Goal: Task Accomplishment & Management: Use online tool/utility

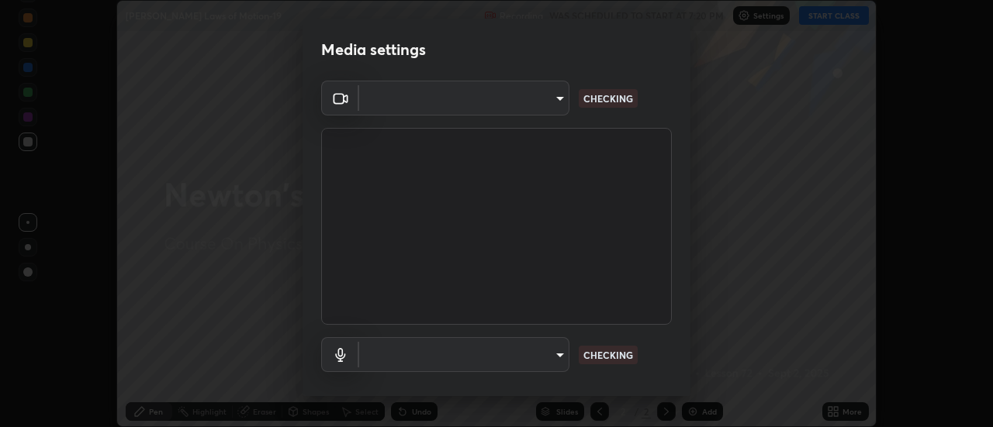
scroll to position [81, 0]
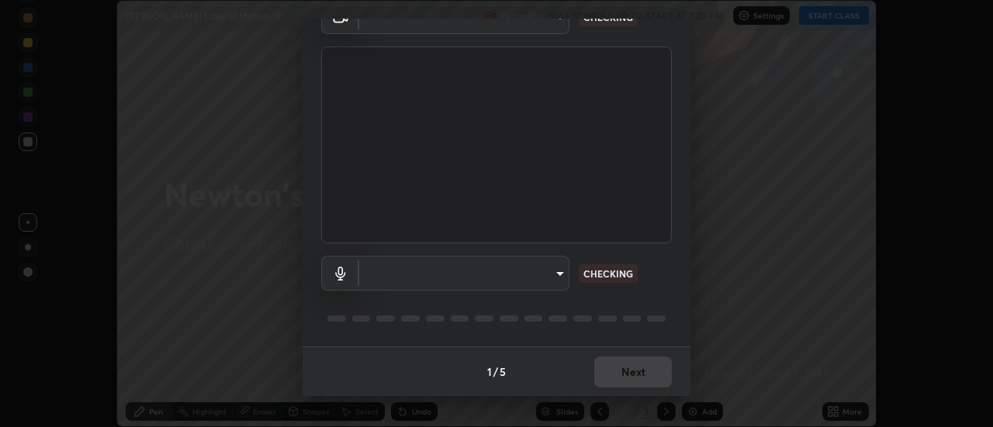
type input "1016c9670ba09e0da1ff6862f255b2c5b4dd1f04ff0e8715a66947f7e461f3c4"
type input "communications"
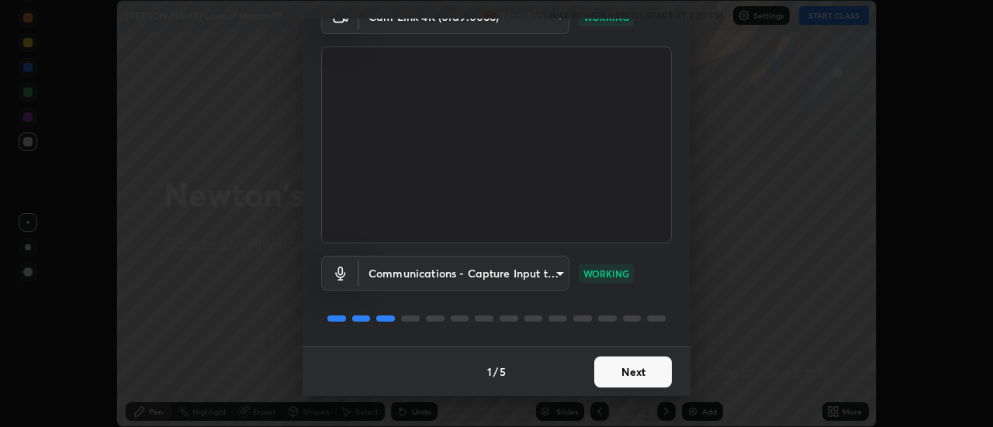
click at [663, 372] on button "Next" at bounding box center [633, 372] width 78 height 31
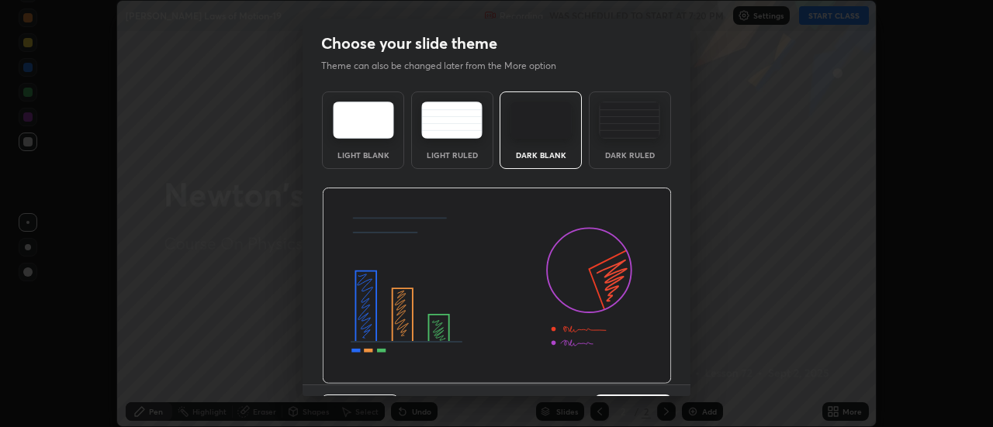
scroll to position [38, 0]
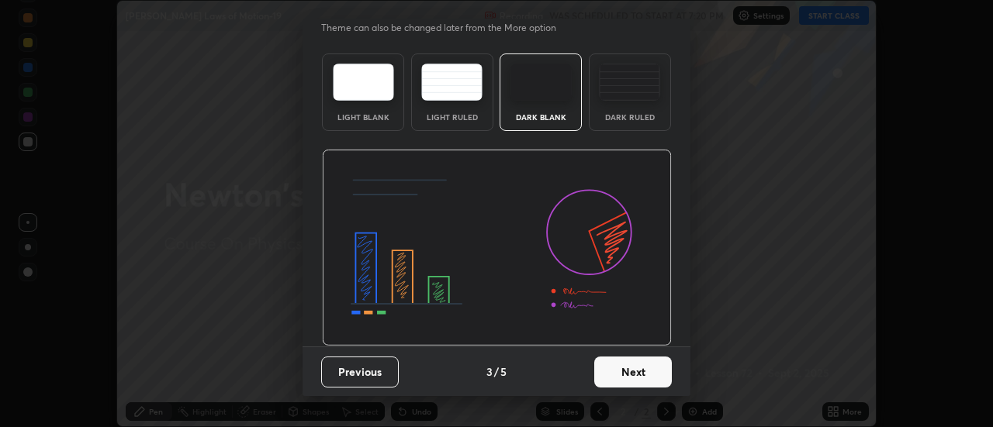
click at [658, 375] on button "Next" at bounding box center [633, 372] width 78 height 31
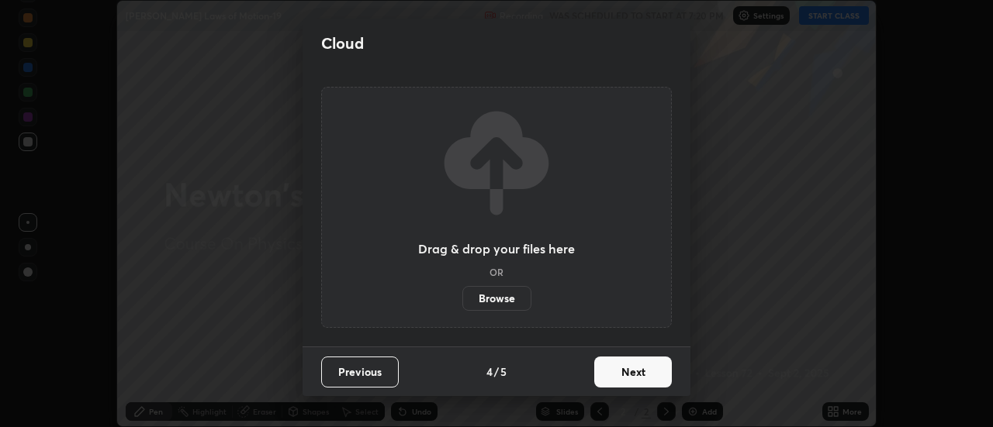
scroll to position [0, 0]
click at [658, 380] on button "Next" at bounding box center [633, 372] width 78 height 31
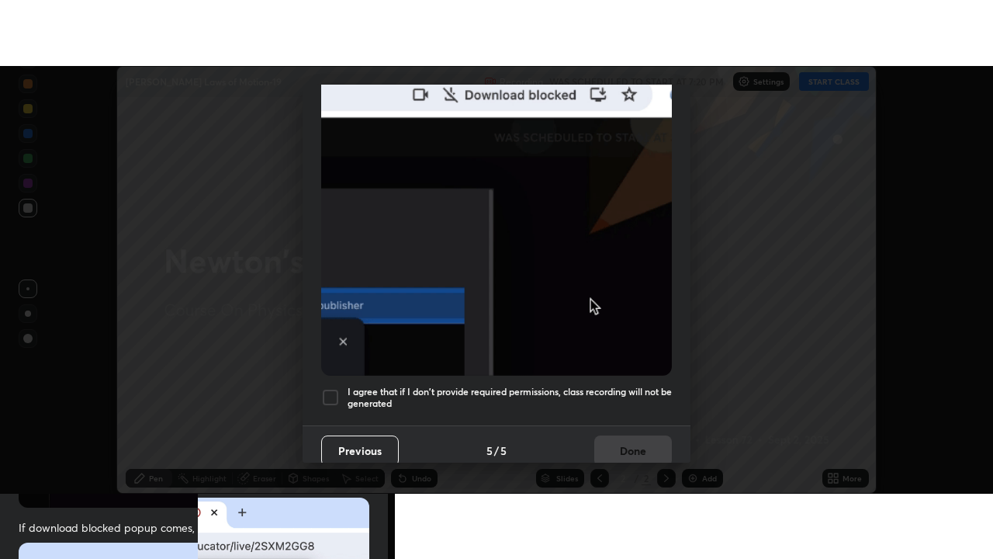
scroll to position [398, 0]
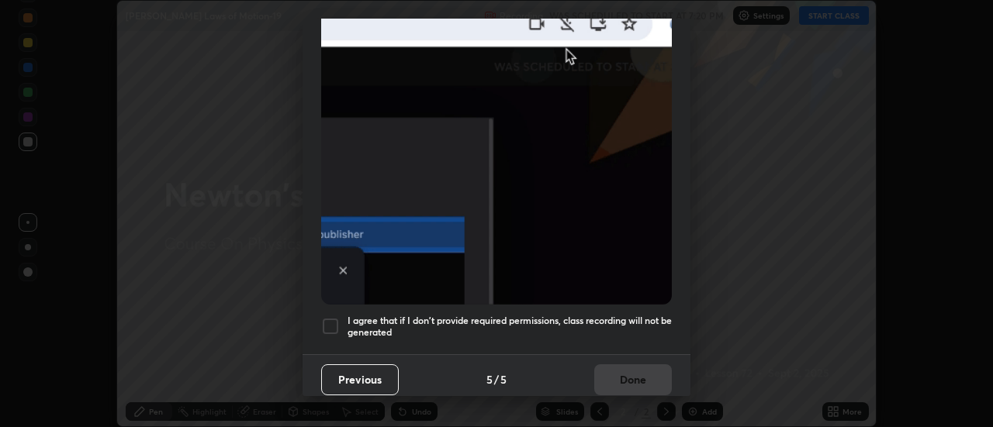
click at [625, 326] on h5 "I agree that if I don't provide required permissions, class recording will not …" at bounding box center [510, 327] width 324 height 24
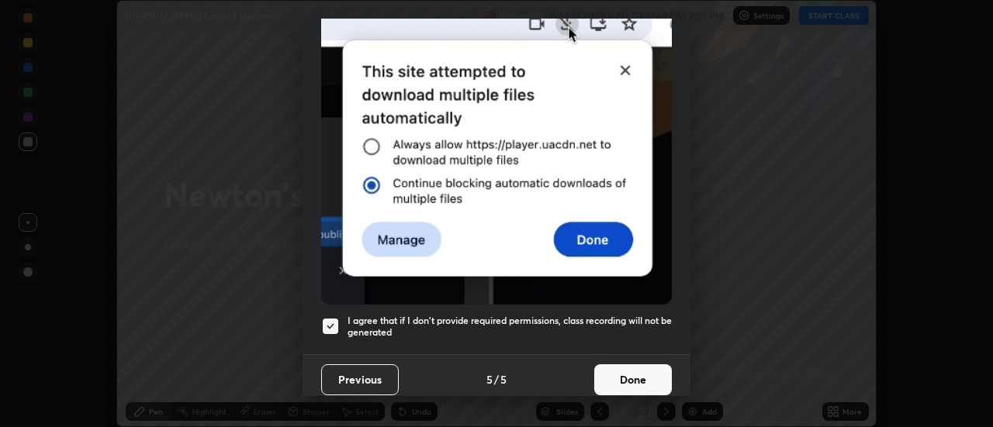
click at [626, 367] on button "Done" at bounding box center [633, 380] width 78 height 31
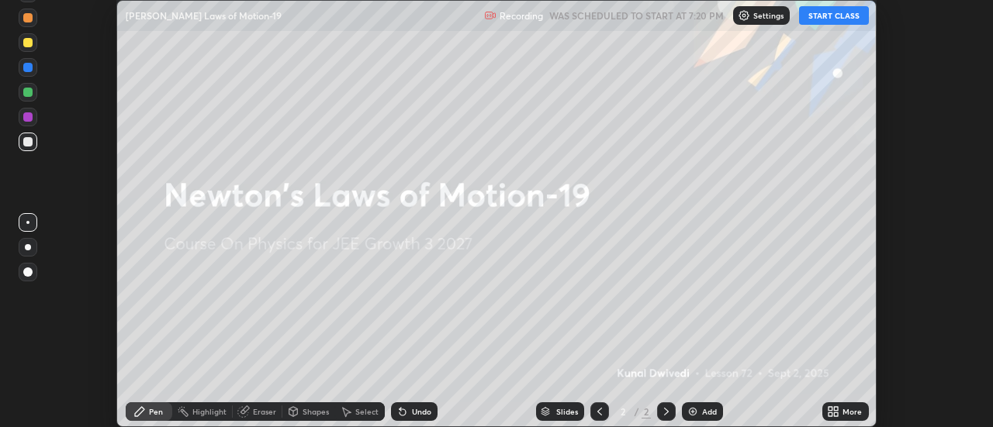
click at [835, 19] on button "START CLASS" at bounding box center [834, 15] width 70 height 19
click at [836, 412] on icon at bounding box center [833, 412] width 12 height 12
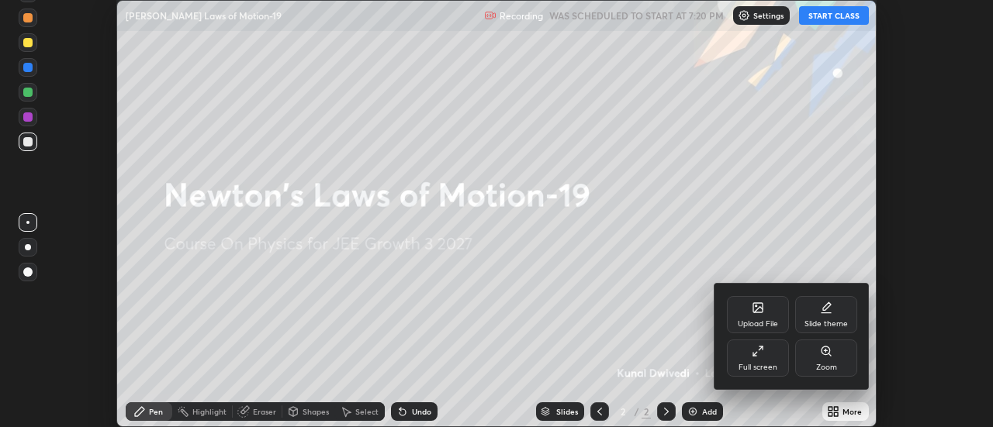
click at [753, 351] on icon at bounding box center [758, 351] width 12 height 12
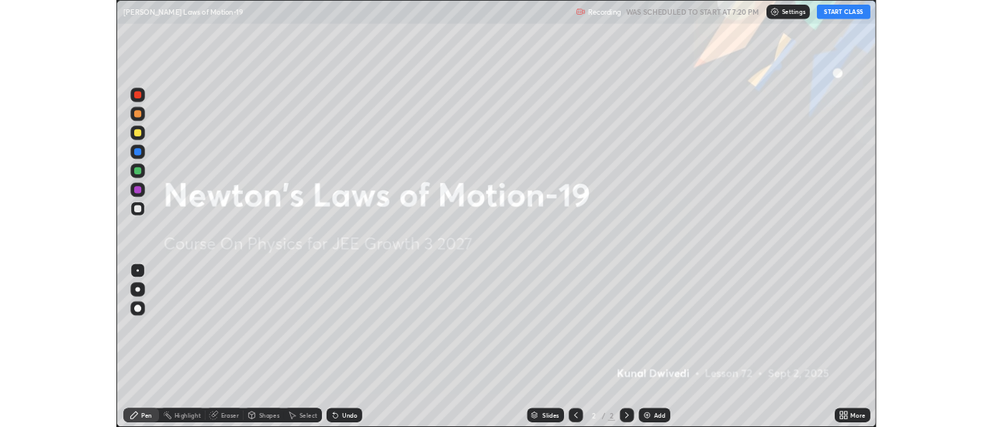
scroll to position [559, 993]
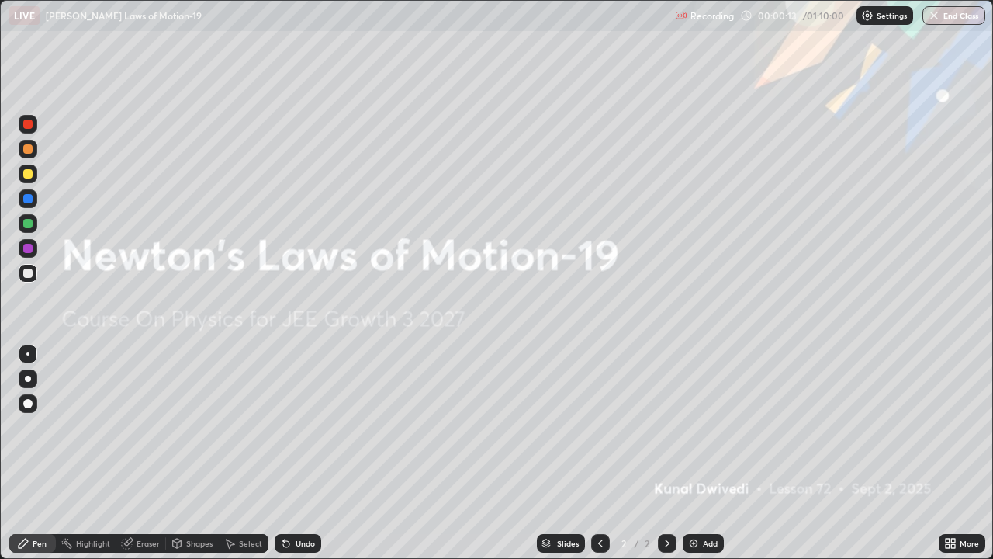
click at [696, 427] on img at bounding box center [693, 543] width 12 height 12
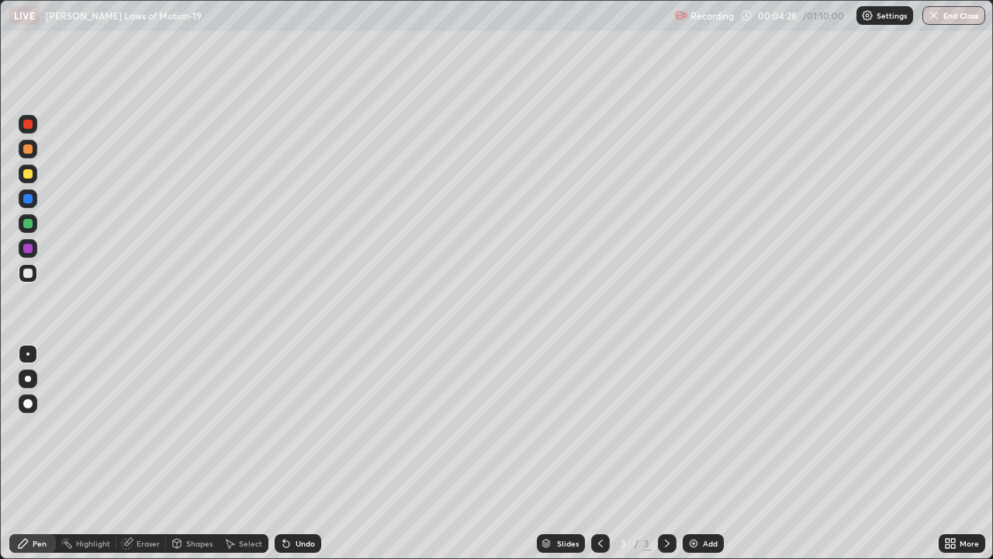
click at [699, 427] on div "Add" at bounding box center [703, 543] width 41 height 19
click at [26, 223] on div at bounding box center [27, 223] width 9 height 9
click at [692, 427] on img at bounding box center [693, 543] width 12 height 12
click at [144, 427] on div "Eraser" at bounding box center [148, 543] width 23 height 8
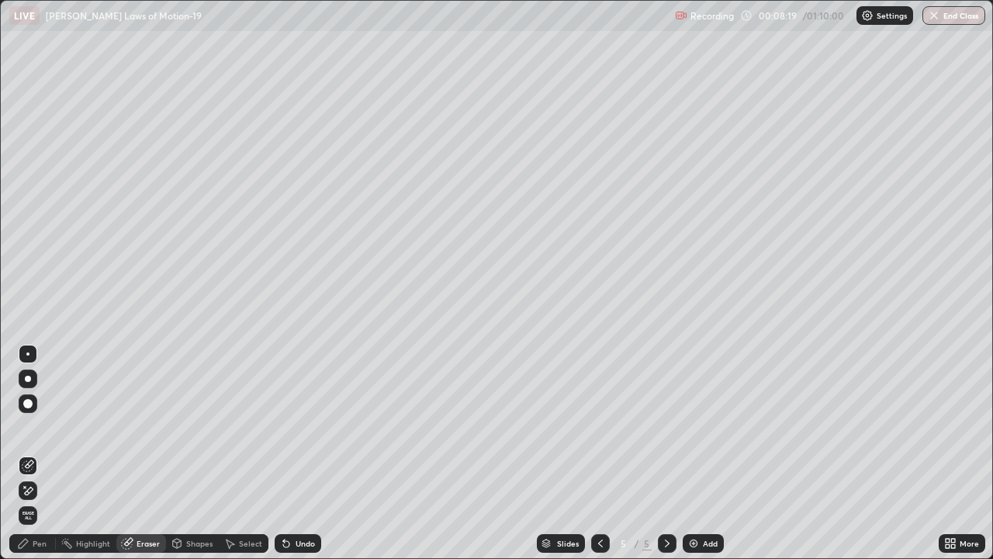
click at [29, 427] on span "Erase all" at bounding box center [27, 514] width 17 height 9
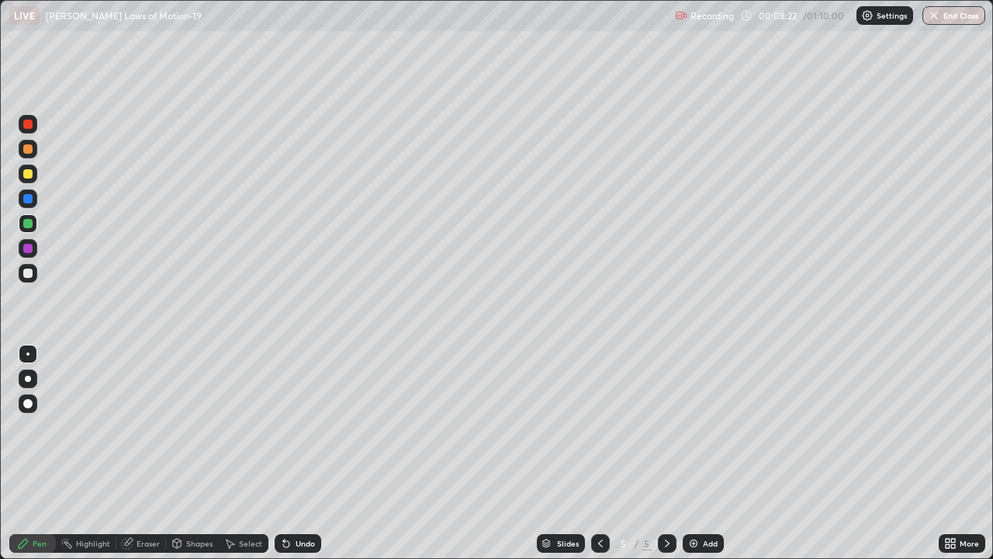
click at [29, 273] on div at bounding box center [27, 272] width 9 height 9
click at [28, 250] on div at bounding box center [27, 248] width 9 height 9
click at [697, 427] on img at bounding box center [693, 543] width 12 height 12
click at [951, 427] on icon at bounding box center [953, 546] width 4 height 4
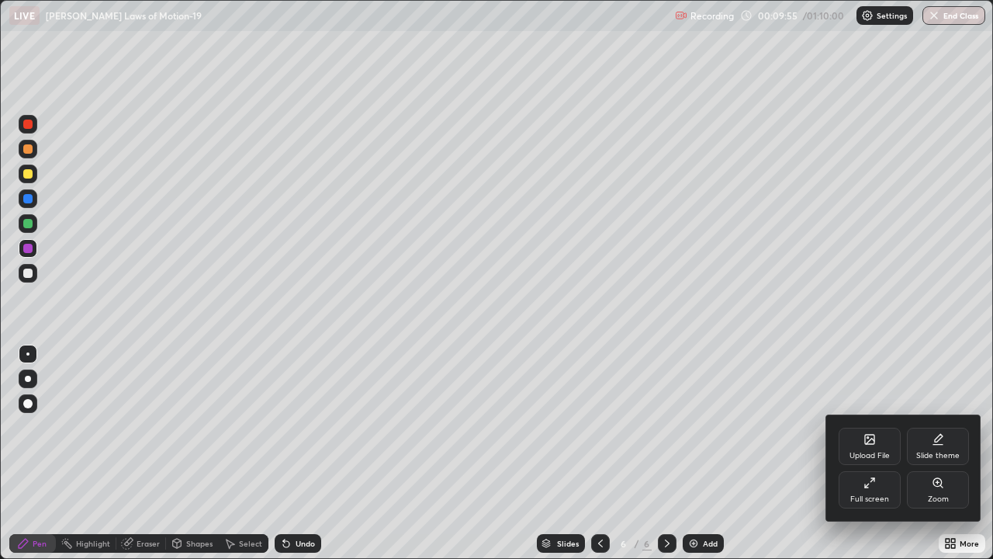
click at [864, 427] on div "Upload File" at bounding box center [870, 445] width 62 height 37
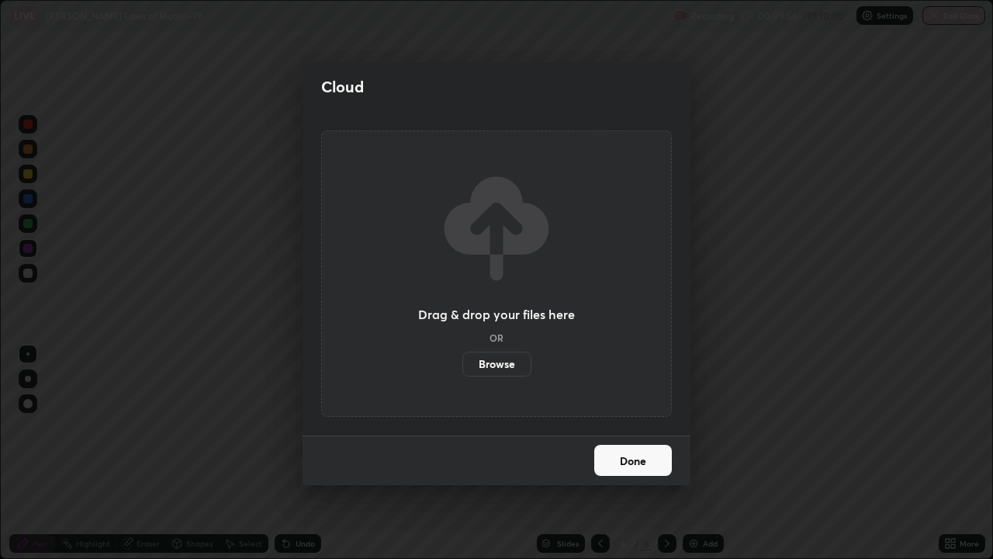
click at [510, 375] on label "Browse" at bounding box center [496, 363] width 69 height 25
click at [462, 375] on input "Browse" at bounding box center [462, 363] width 0 height 25
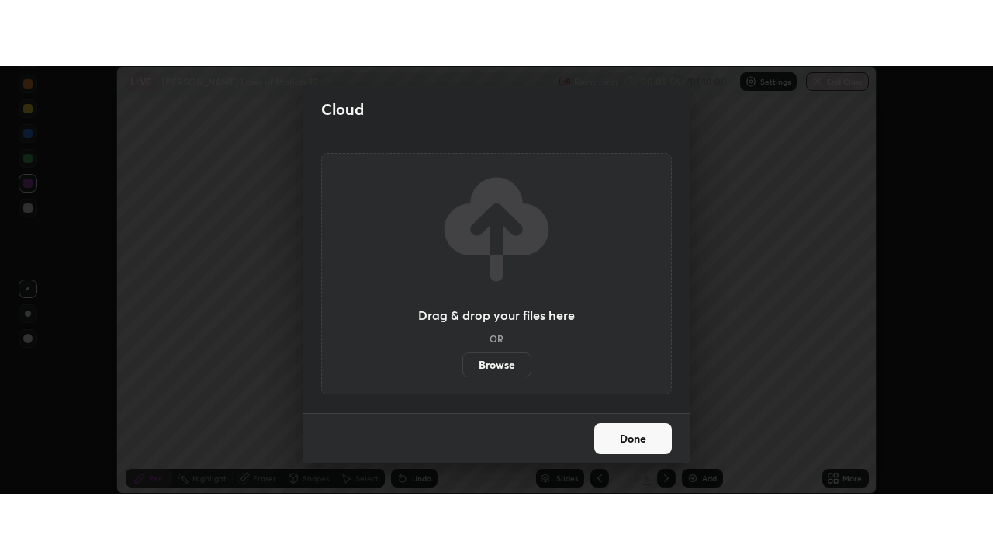
scroll to position [77155, 76589]
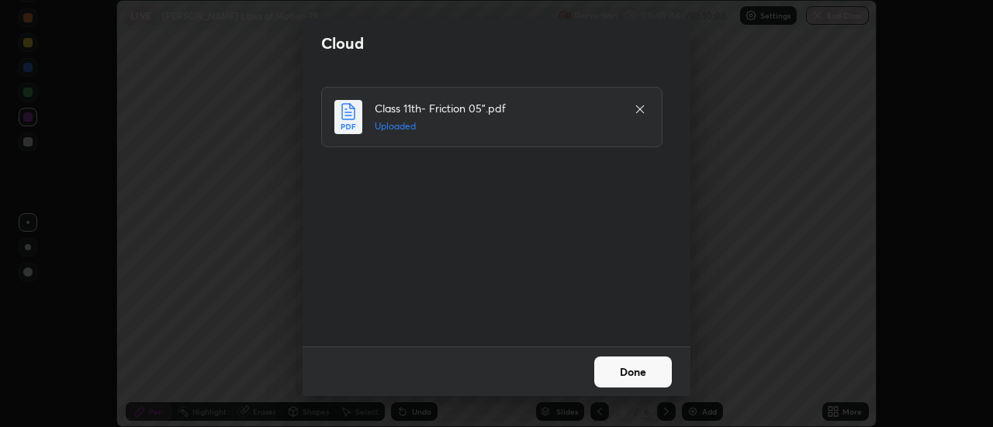
click at [640, 369] on button "Done" at bounding box center [633, 372] width 78 height 31
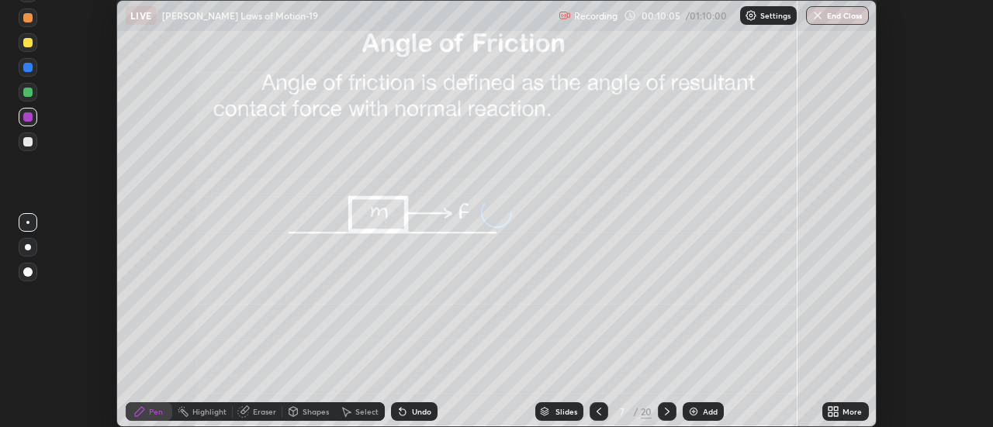
click at [842, 412] on div "More" at bounding box center [845, 412] width 47 height 19
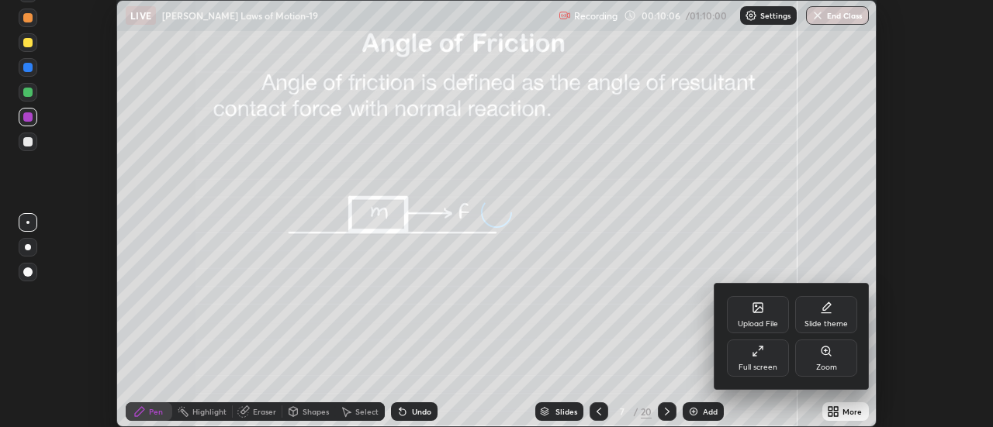
click at [769, 364] on div "Full screen" at bounding box center [758, 368] width 39 height 8
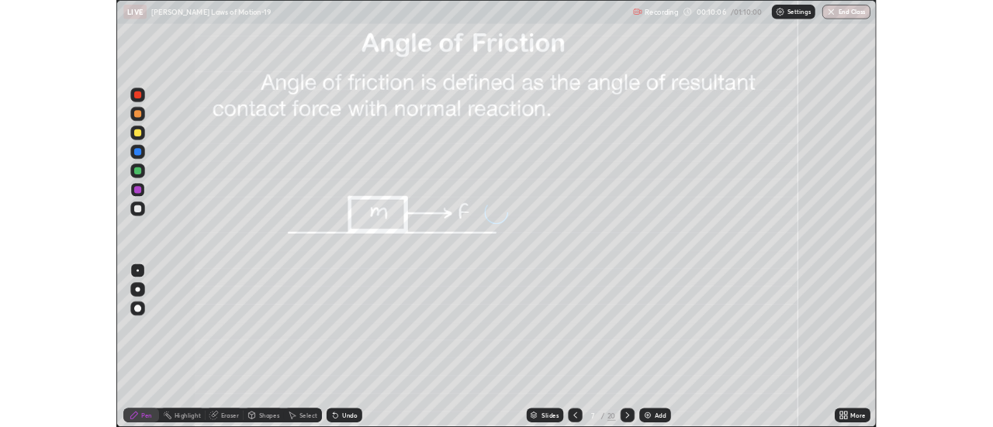
scroll to position [559, 993]
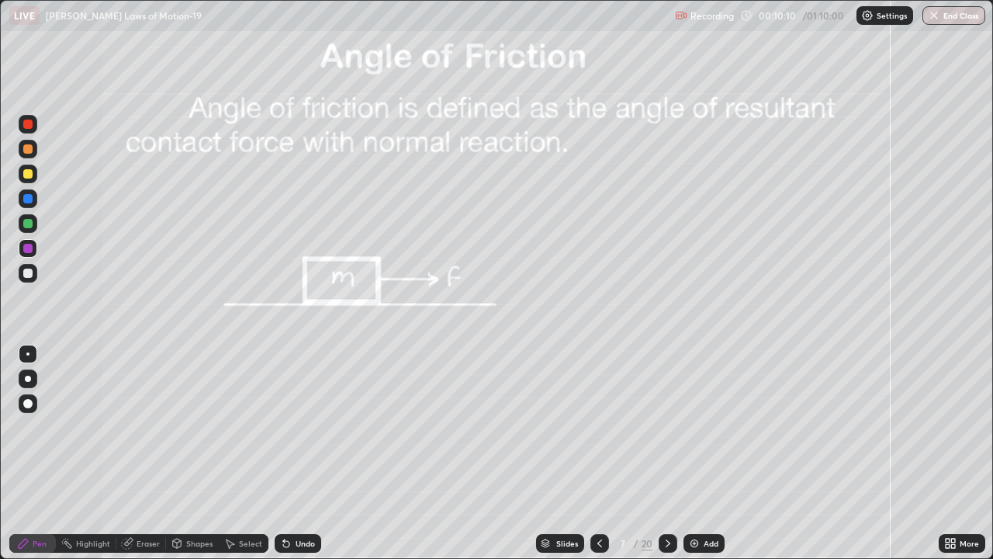
click at [666, 427] on icon at bounding box center [668, 543] width 12 height 12
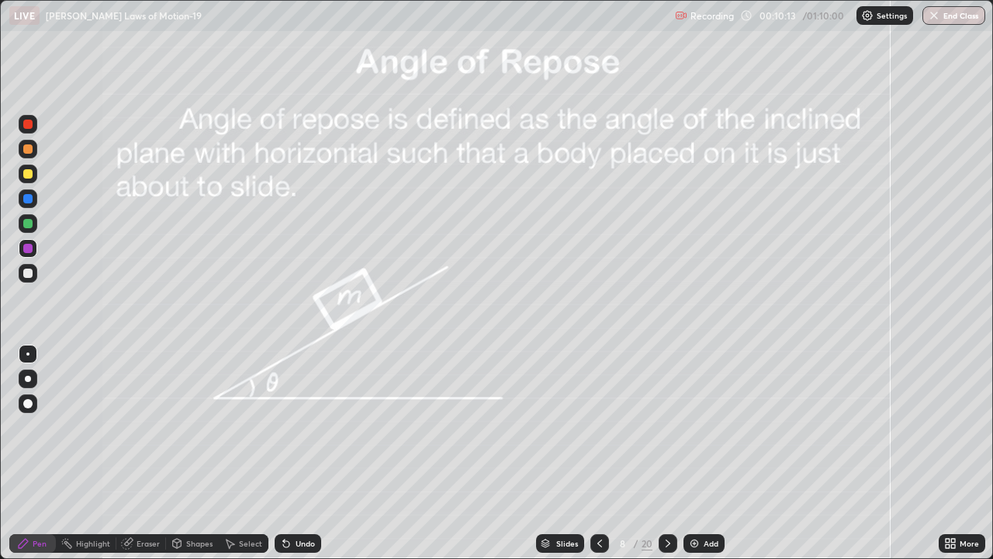
click at [665, 427] on icon at bounding box center [668, 543] width 12 height 12
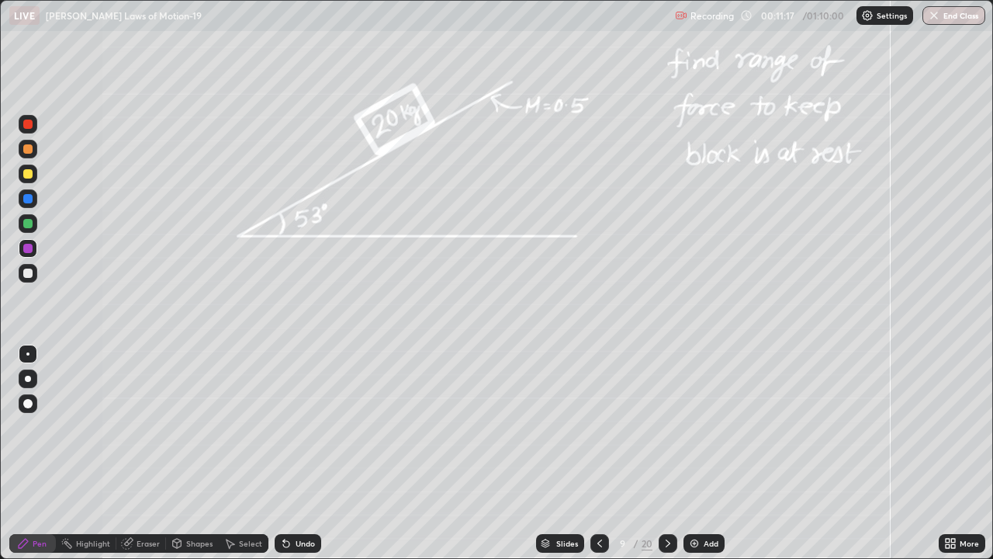
click at [29, 222] on div at bounding box center [27, 223] width 9 height 9
click at [19, 177] on div at bounding box center [28, 173] width 19 height 19
click at [29, 272] on div at bounding box center [27, 272] width 9 height 9
click at [31, 175] on div at bounding box center [27, 173] width 9 height 9
click at [27, 272] on div at bounding box center [27, 272] width 9 height 9
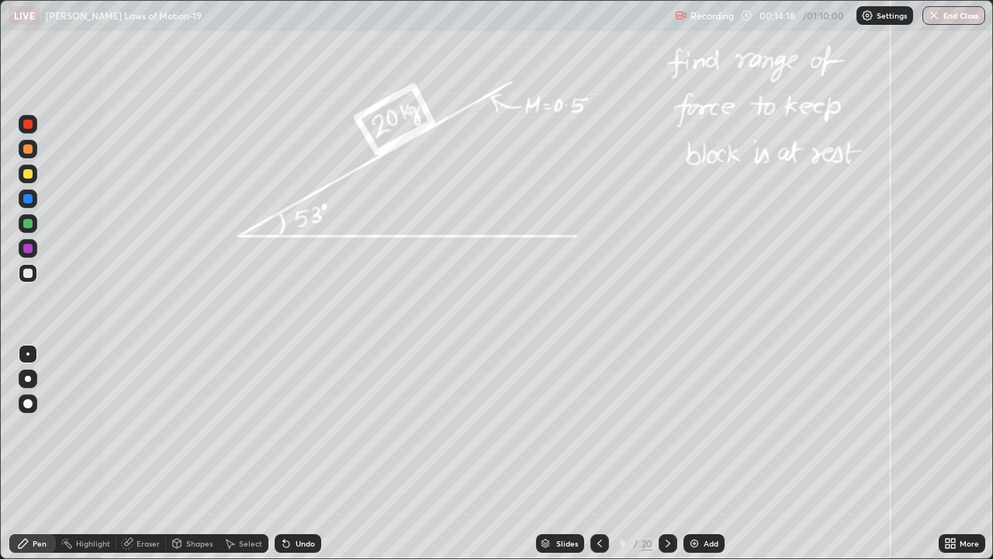
click at [31, 247] on div at bounding box center [27, 248] width 9 height 9
click at [287, 427] on icon at bounding box center [286, 543] width 12 height 12
click at [290, 427] on div "Undo" at bounding box center [298, 543] width 47 height 19
click at [289, 427] on icon at bounding box center [286, 543] width 12 height 12
click at [22, 272] on div at bounding box center [28, 273] width 19 height 19
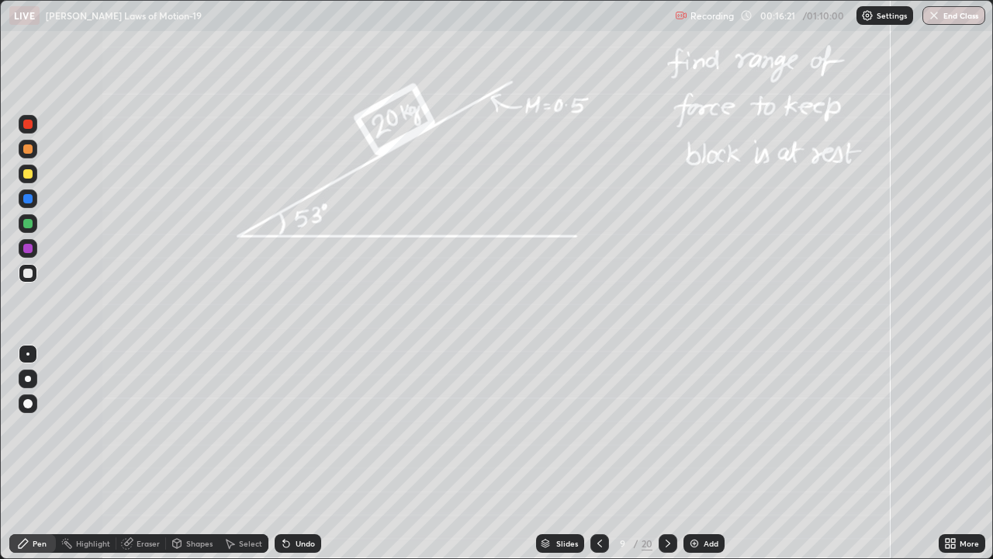
click at [23, 245] on div at bounding box center [28, 248] width 19 height 19
click at [25, 224] on div at bounding box center [27, 223] width 9 height 9
click at [667, 427] on icon at bounding box center [668, 543] width 12 height 12
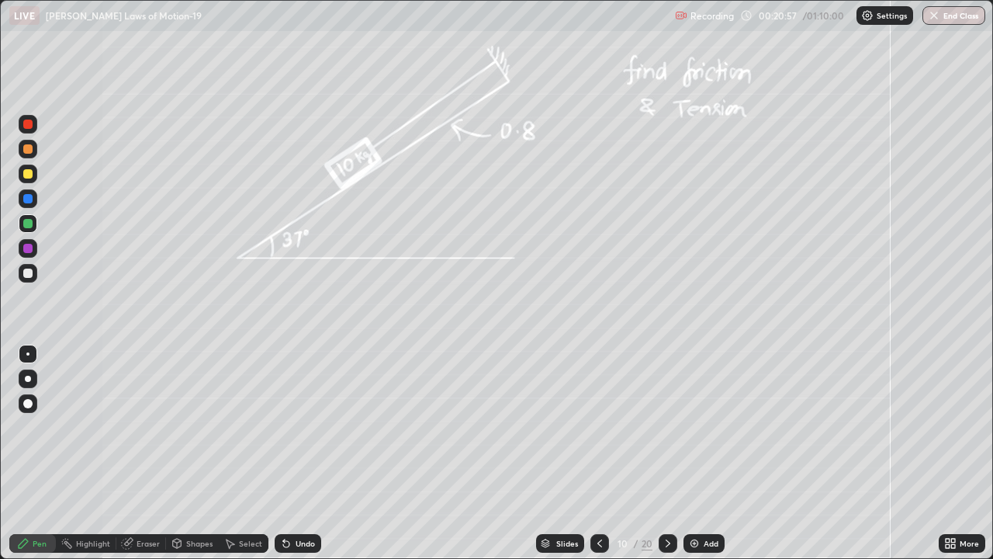
click at [31, 175] on div at bounding box center [27, 173] width 9 height 9
click at [24, 250] on div at bounding box center [27, 248] width 9 height 9
click at [31, 272] on div at bounding box center [27, 272] width 9 height 9
click at [300, 427] on div "Undo" at bounding box center [305, 543] width 19 height 8
click at [666, 427] on icon at bounding box center [668, 543] width 12 height 12
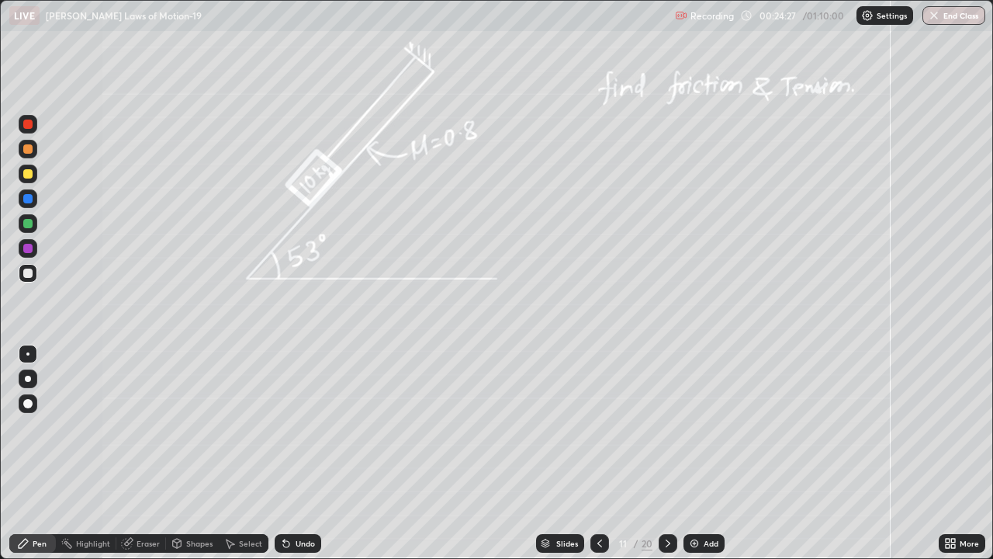
click at [29, 175] on div at bounding box center [27, 173] width 9 height 9
click at [24, 224] on div at bounding box center [27, 223] width 9 height 9
click at [28, 275] on div at bounding box center [27, 272] width 9 height 9
click at [670, 427] on icon at bounding box center [668, 543] width 12 height 12
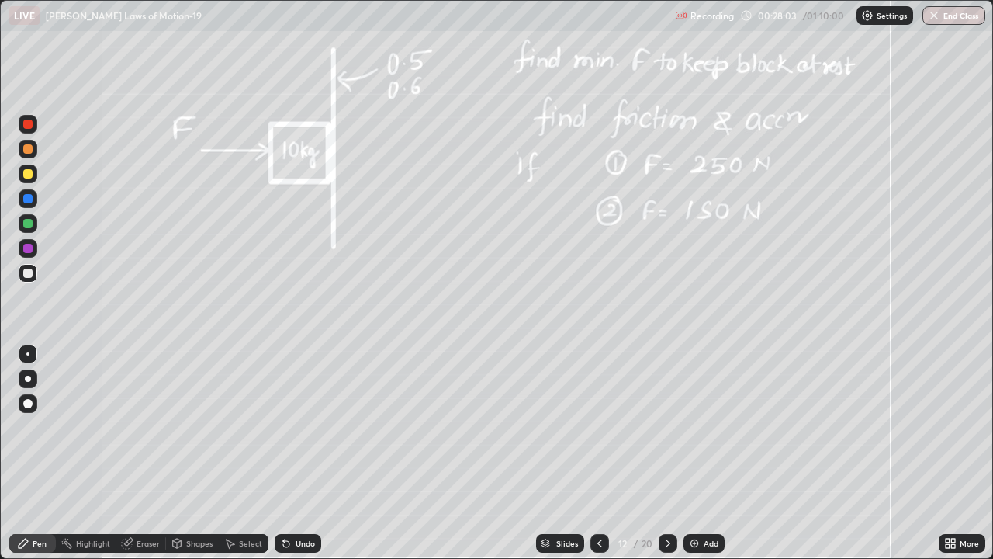
click at [26, 227] on div at bounding box center [27, 223] width 9 height 9
click at [26, 246] on div at bounding box center [27, 248] width 9 height 9
click at [26, 272] on div at bounding box center [27, 272] width 9 height 9
click at [666, 427] on icon at bounding box center [668, 543] width 12 height 12
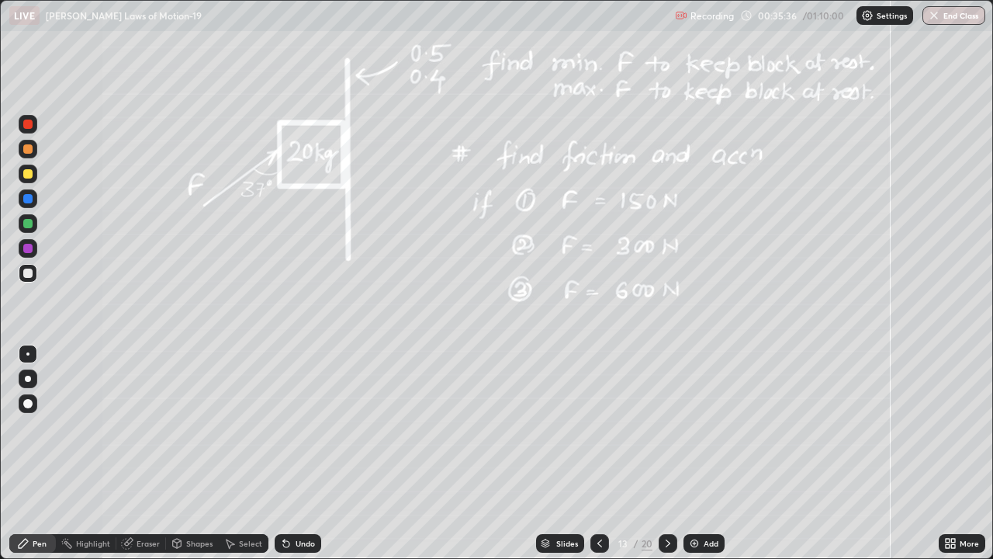
click at [26, 227] on div at bounding box center [27, 223] width 9 height 9
click at [29, 174] on div at bounding box center [27, 173] width 9 height 9
click at [24, 244] on div at bounding box center [27, 248] width 9 height 9
click at [22, 275] on div at bounding box center [28, 273] width 19 height 19
click at [284, 427] on icon at bounding box center [286, 544] width 6 height 6
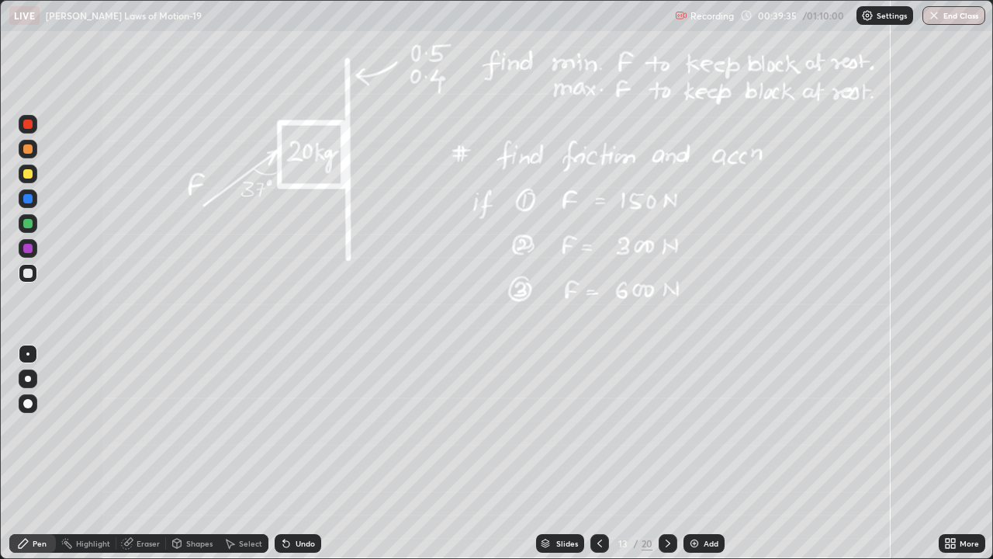
click at [30, 251] on div at bounding box center [27, 248] width 9 height 9
click at [34, 275] on div at bounding box center [28, 273] width 19 height 19
click at [666, 427] on icon at bounding box center [668, 543] width 12 height 12
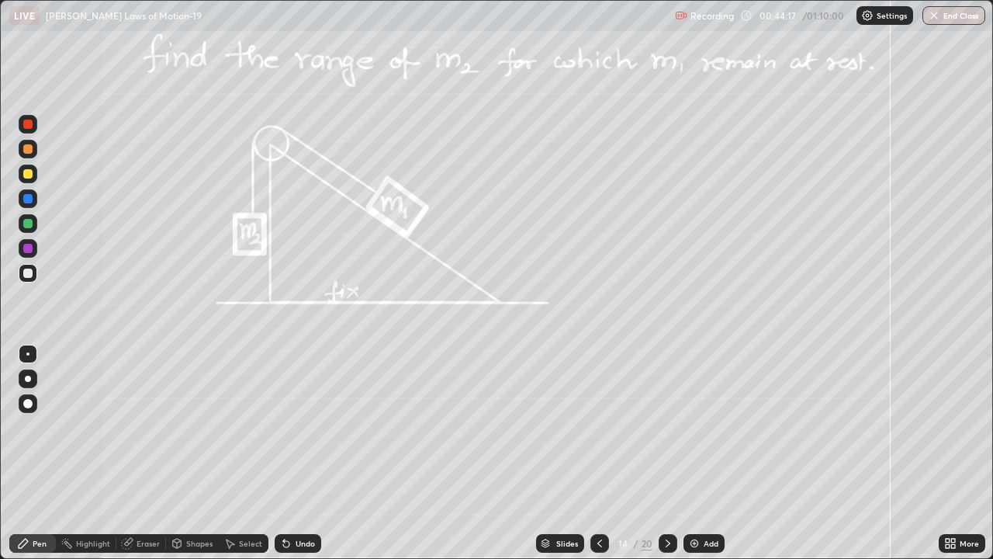
click at [292, 427] on div "Undo" at bounding box center [298, 543] width 47 height 19
click at [296, 427] on div "Undo" at bounding box center [305, 543] width 19 height 8
click at [24, 225] on div at bounding box center [27, 223] width 9 height 9
click at [26, 248] on div at bounding box center [27, 248] width 9 height 9
click at [308, 427] on div "Undo" at bounding box center [305, 543] width 19 height 8
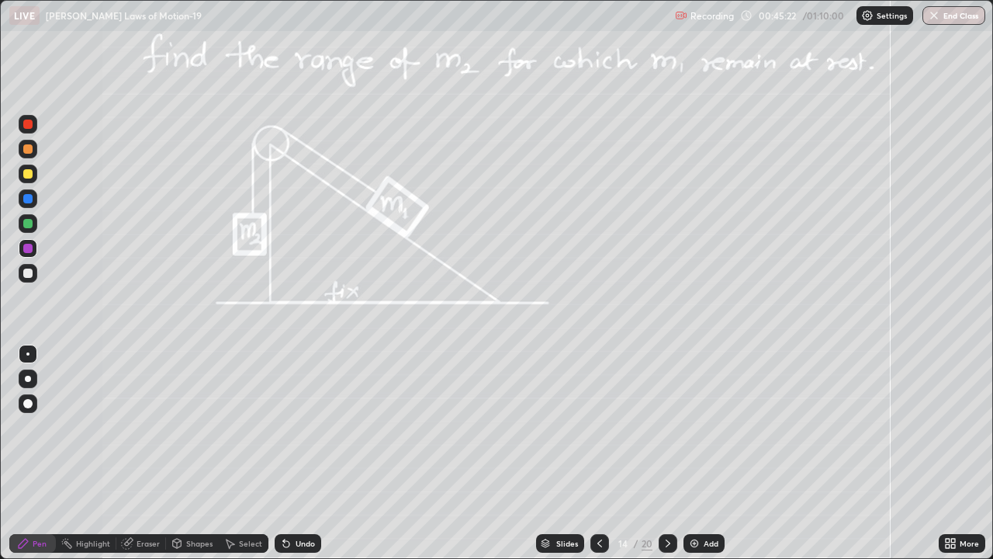
click at [24, 271] on div at bounding box center [27, 272] width 9 height 9
click at [668, 427] on icon at bounding box center [668, 543] width 12 height 12
click at [29, 223] on div at bounding box center [27, 223] width 9 height 9
click at [29, 249] on div at bounding box center [27, 248] width 9 height 9
click at [28, 273] on div at bounding box center [27, 272] width 9 height 9
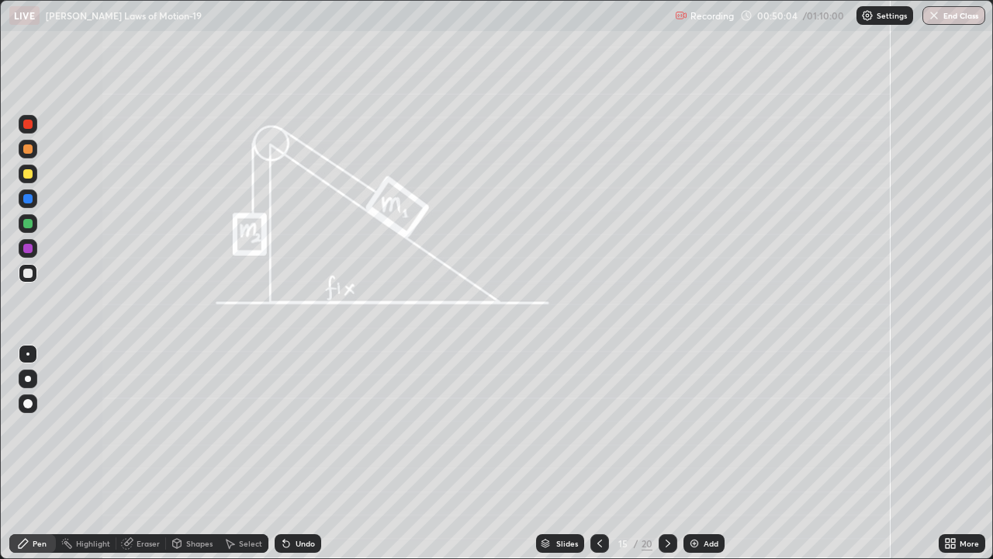
click at [285, 427] on icon at bounding box center [286, 544] width 6 height 6
click at [666, 427] on icon at bounding box center [668, 543] width 5 height 8
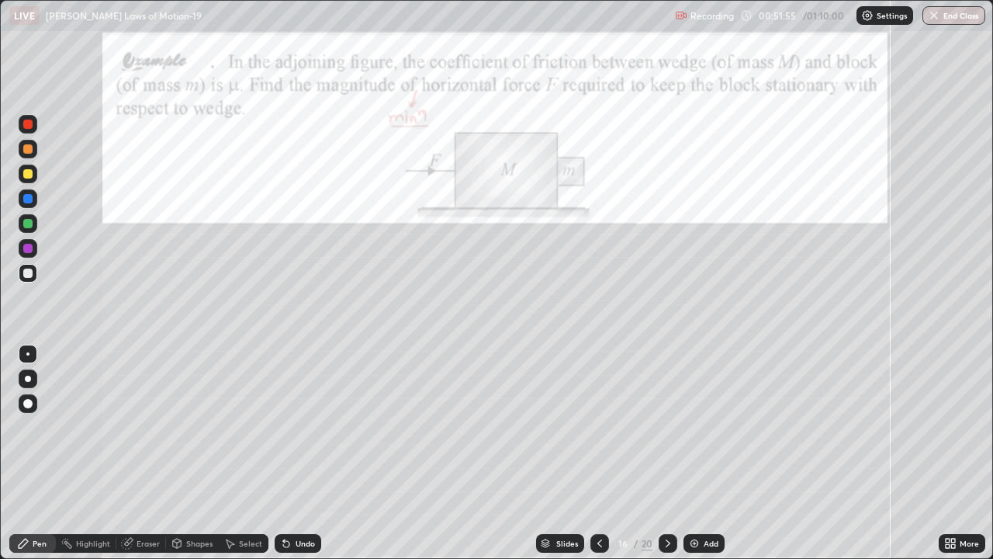
click at [24, 197] on div at bounding box center [27, 198] width 9 height 9
click at [26, 274] on div at bounding box center [27, 272] width 9 height 9
click at [666, 427] on icon at bounding box center [668, 543] width 12 height 12
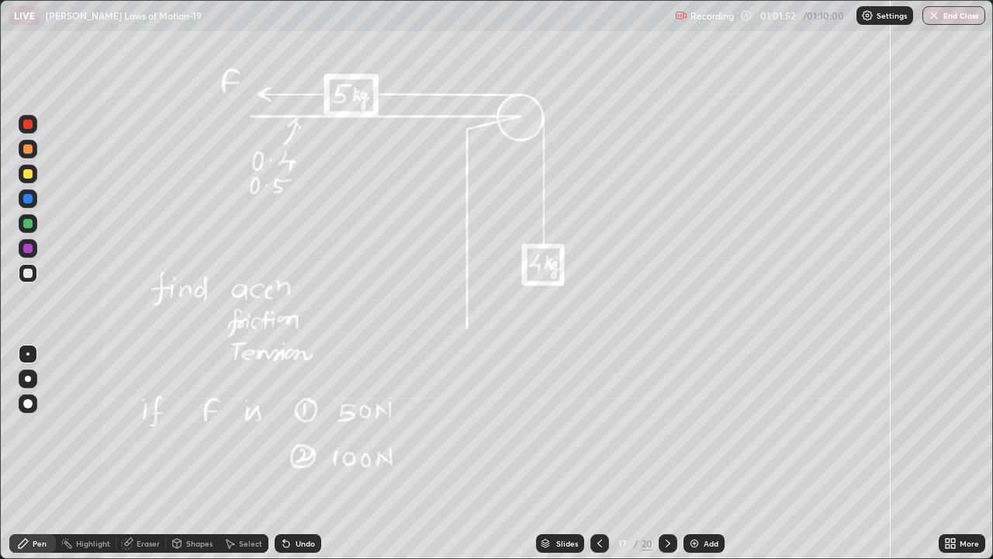
click at [19, 172] on div at bounding box center [28, 173] width 19 height 19
click at [27, 269] on div at bounding box center [27, 272] width 9 height 9
click at [27, 248] on div at bounding box center [27, 248] width 9 height 9
click at [27, 268] on div at bounding box center [28, 273] width 19 height 19
click at [151, 427] on div "Eraser" at bounding box center [148, 543] width 23 height 8
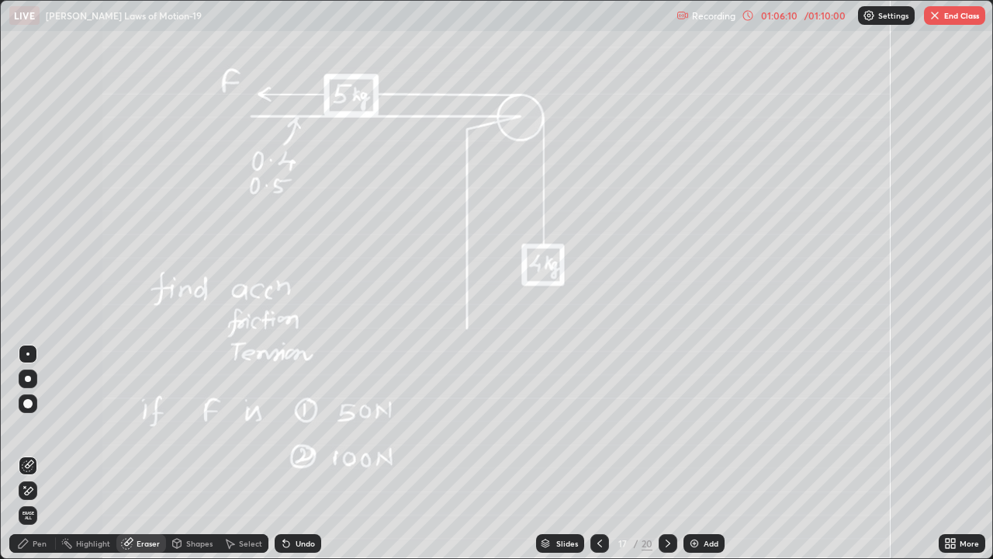
click at [44, 427] on div "Pen" at bounding box center [40, 543] width 14 height 8
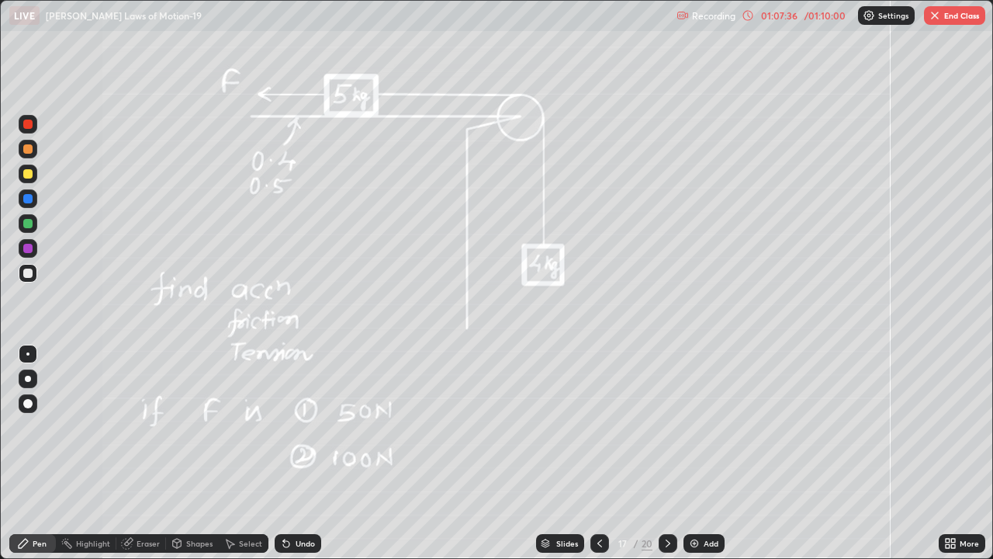
click at [943, 22] on button "End Class" at bounding box center [954, 15] width 61 height 19
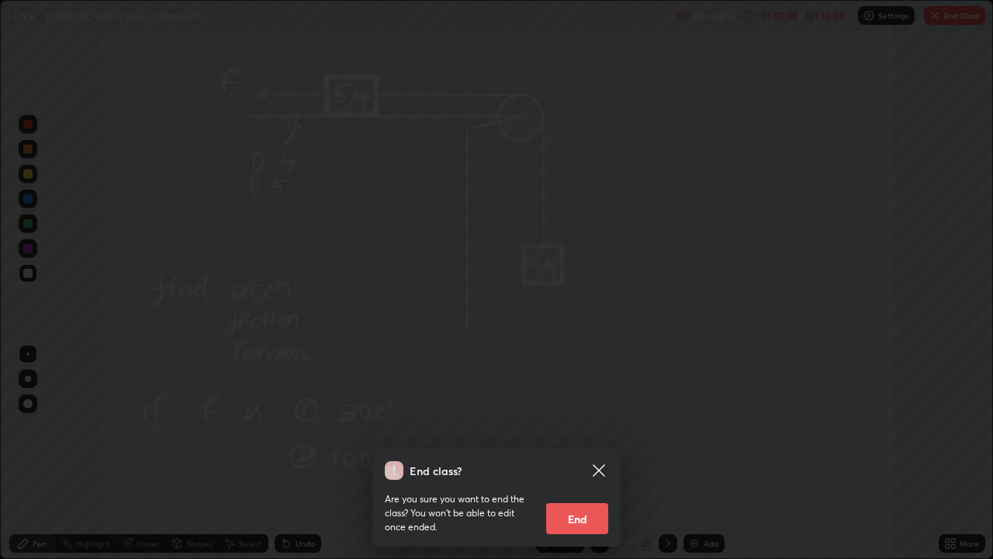
click at [601, 427] on button "End" at bounding box center [577, 518] width 62 height 31
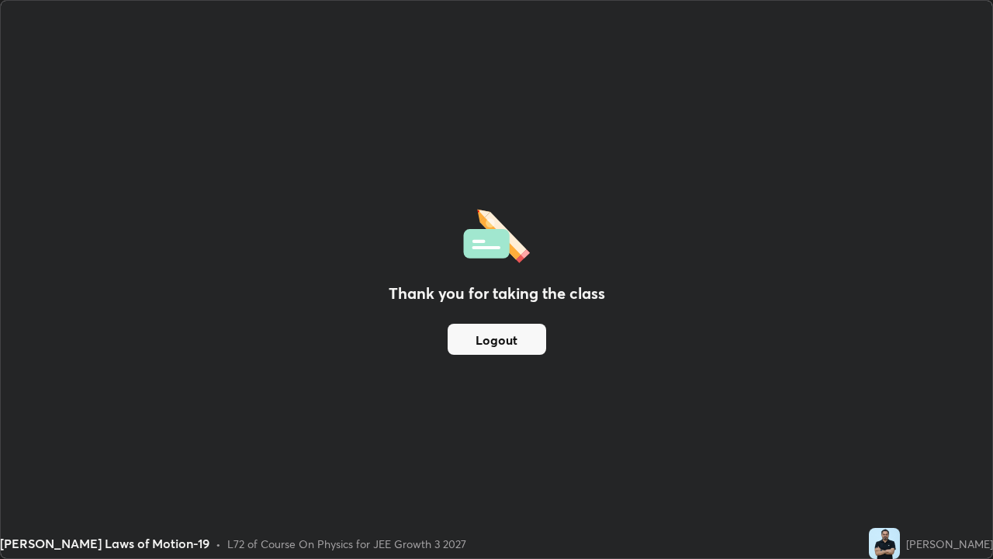
click at [500, 337] on button "Logout" at bounding box center [497, 339] width 99 height 31
click at [489, 348] on button "Logout" at bounding box center [497, 339] width 99 height 31
click at [507, 339] on button "Logout" at bounding box center [497, 339] width 99 height 31
click at [511, 350] on button "Logout" at bounding box center [497, 339] width 99 height 31
click at [516, 345] on button "Logout" at bounding box center [497, 339] width 99 height 31
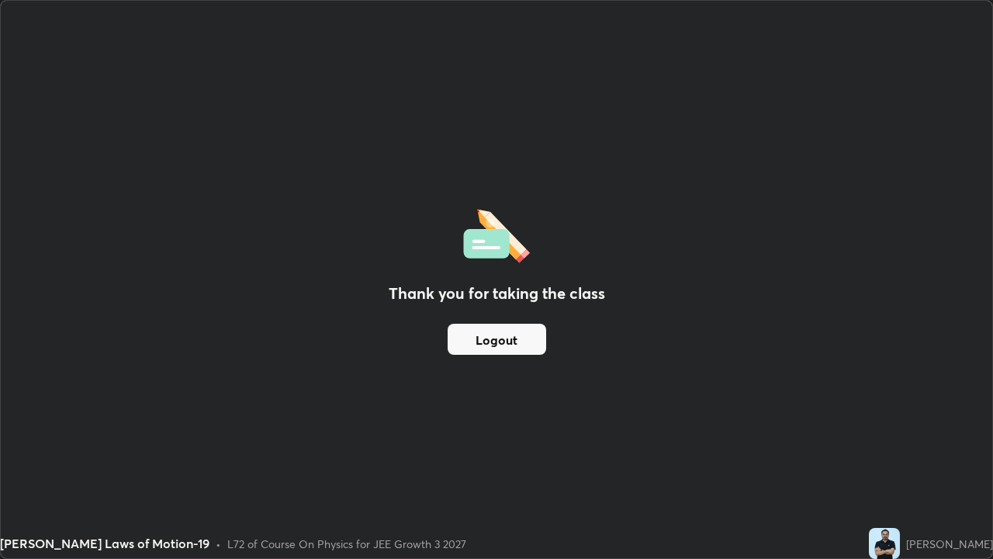
click at [518, 341] on button "Logout" at bounding box center [497, 339] width 99 height 31
click at [510, 343] on button "Logout" at bounding box center [497, 339] width 99 height 31
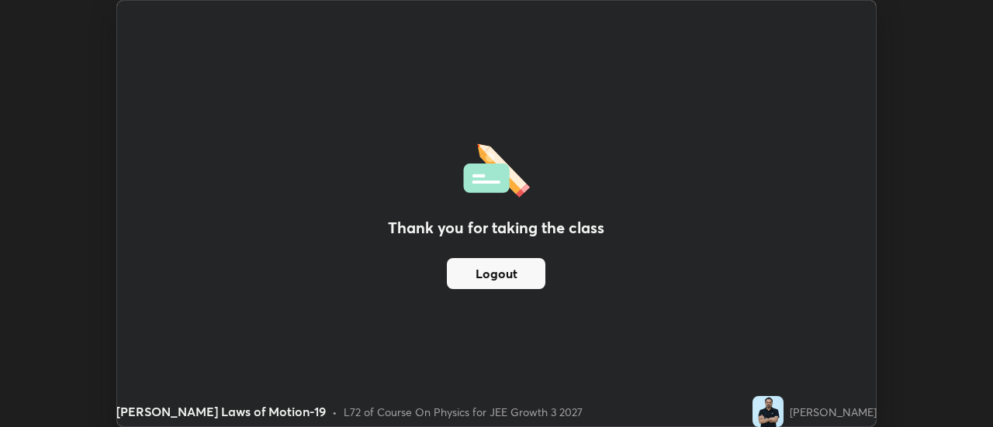
scroll to position [77155, 76589]
click at [511, 274] on button "Logout" at bounding box center [496, 273] width 99 height 31
